Goal: Information Seeking & Learning: Learn about a topic

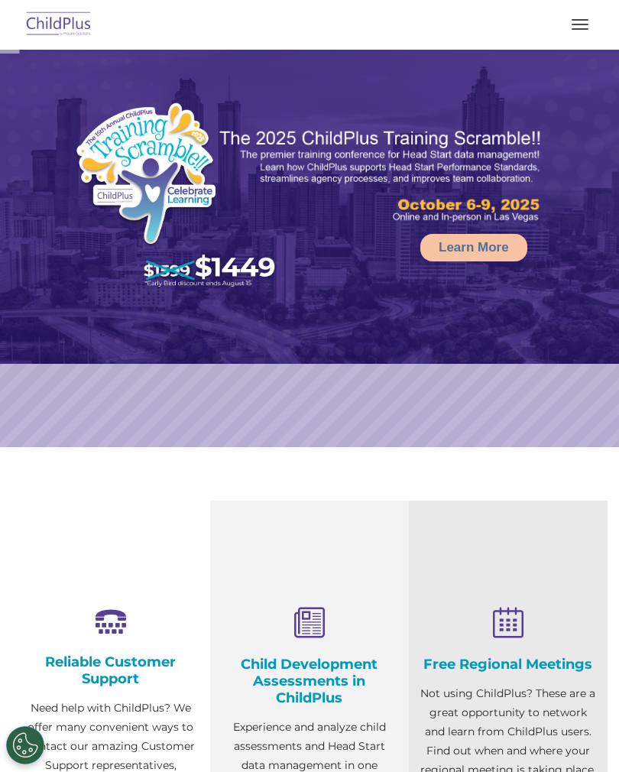
select select "MEDIUM"
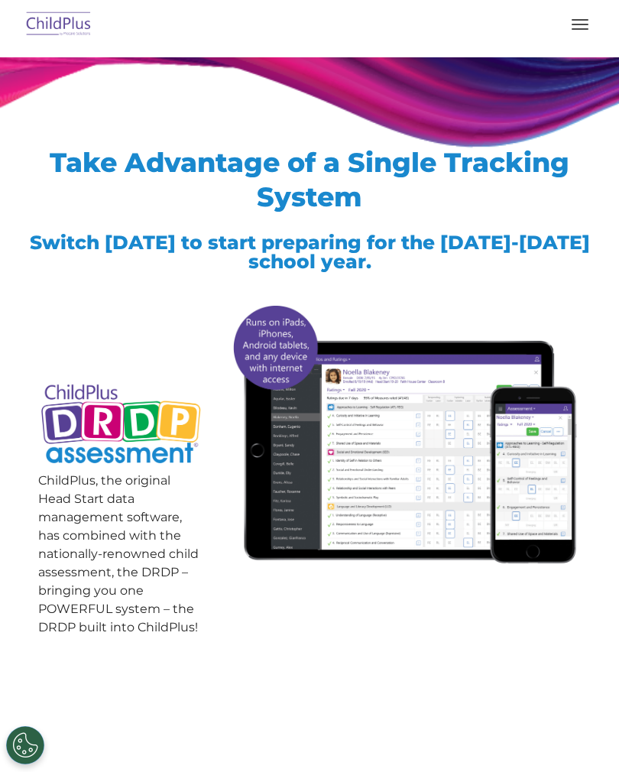
scroll to position [54, 0]
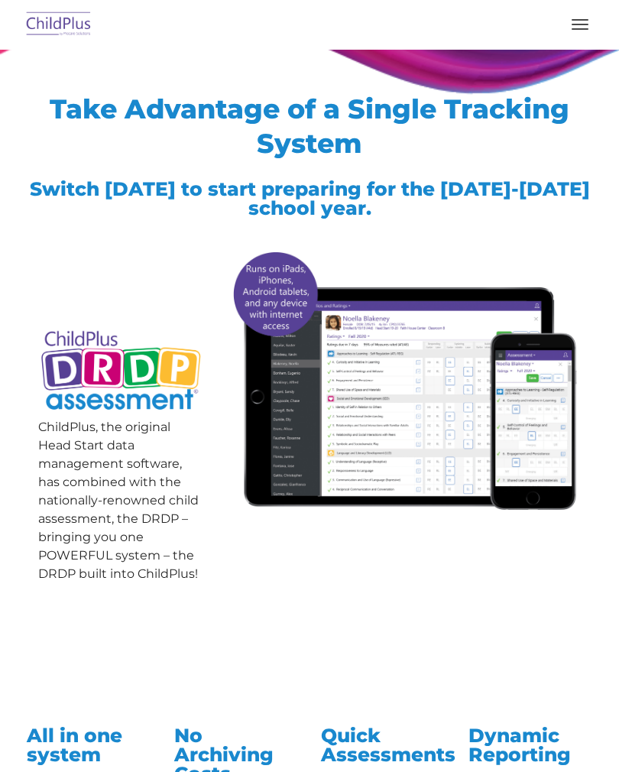
scroll to position [395, 0]
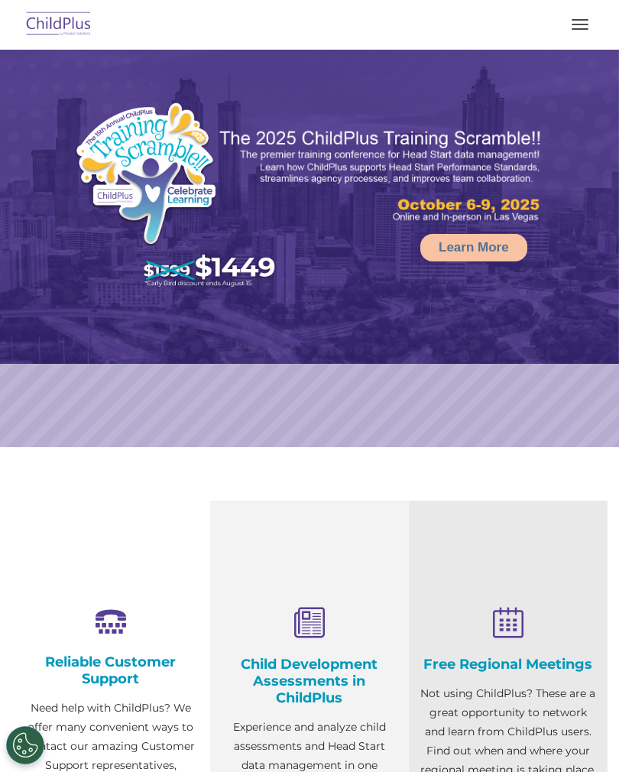
select select "MEDIUM"
